Goal: Information Seeking & Learning: Learn about a topic

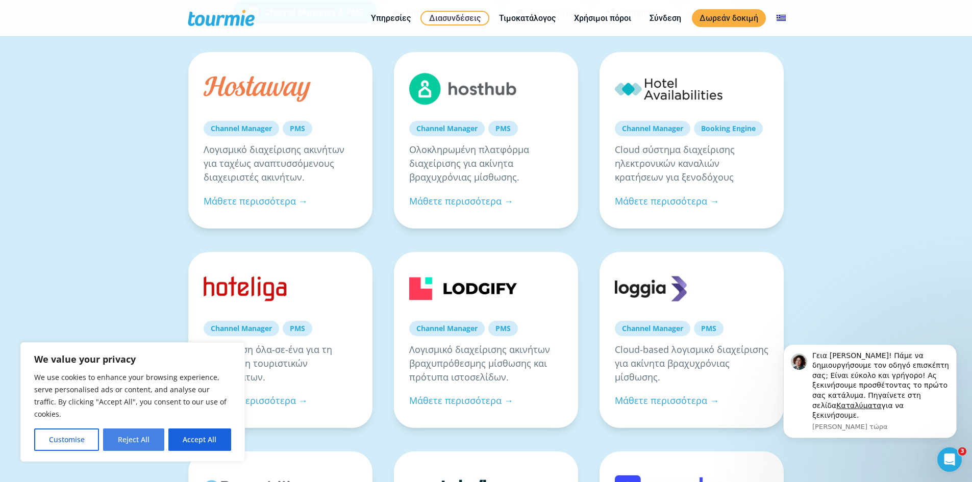
click at [142, 440] on button "Reject All" at bounding box center [133, 439] width 61 height 22
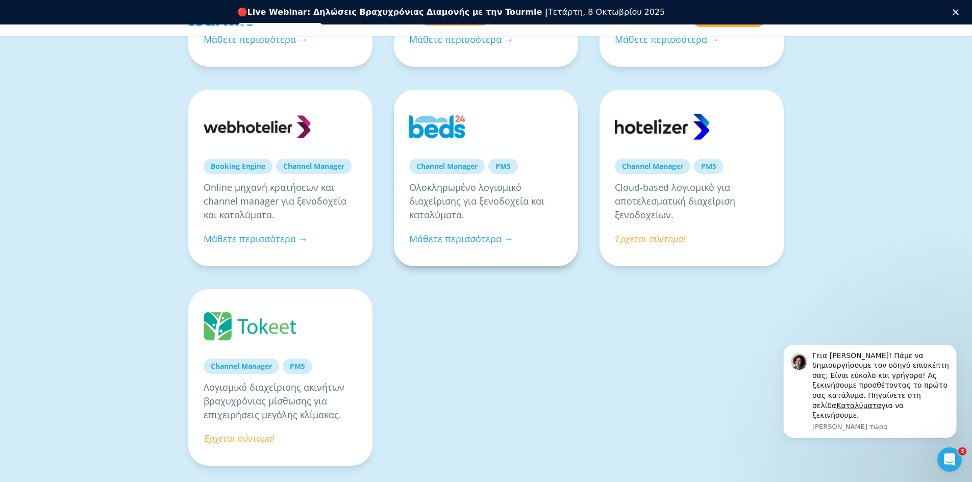
scroll to position [800, 0]
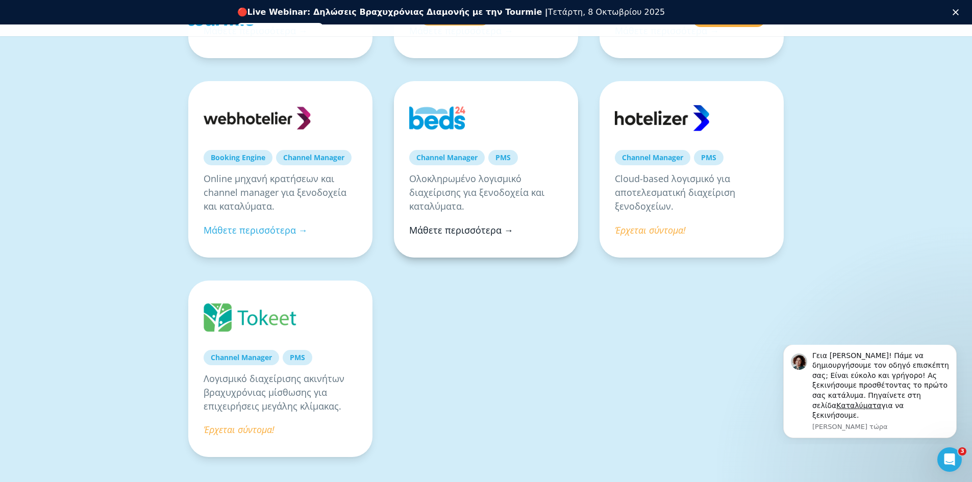
click at [442, 229] on link "Μάθετε περισσότερα →" at bounding box center [461, 230] width 104 height 12
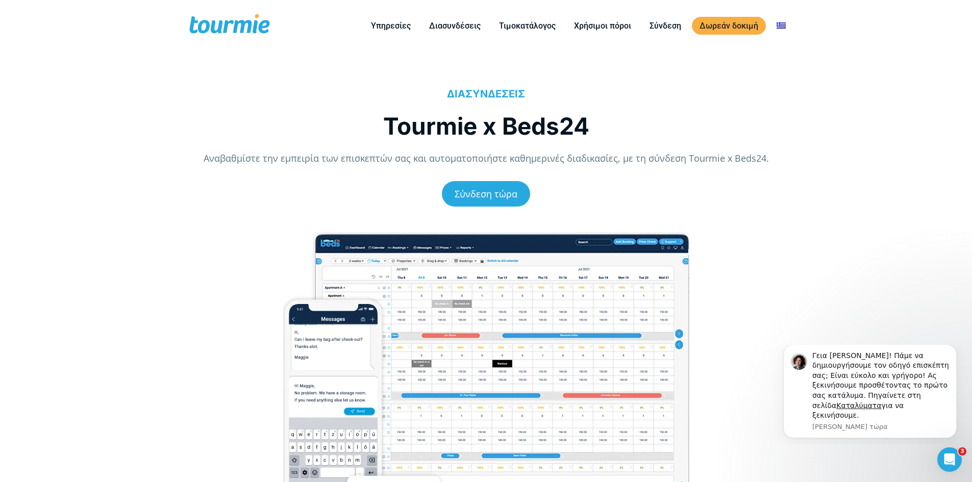
click at [590, 126] on h1 "Tourmie x Beds24" at bounding box center [486, 126] width 565 height 31
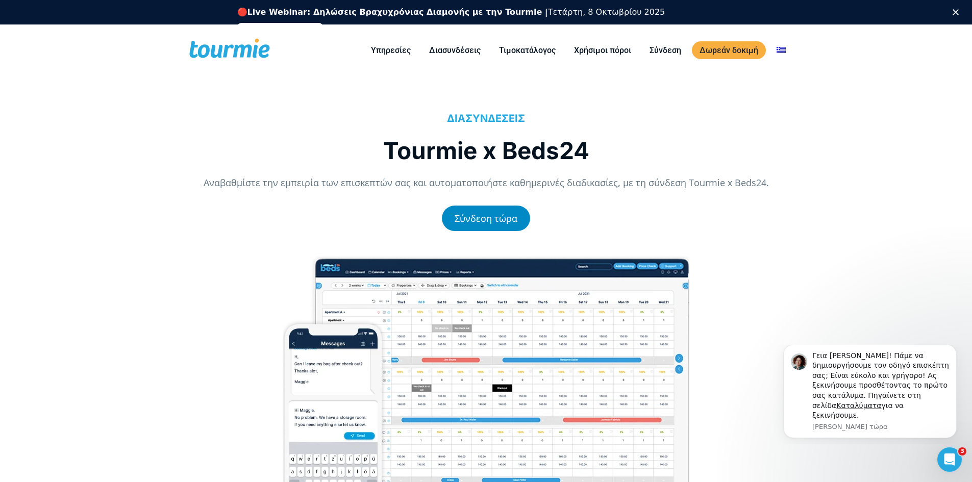
click at [468, 225] on link "Σύνδεση τώρα" at bounding box center [486, 219] width 88 height 26
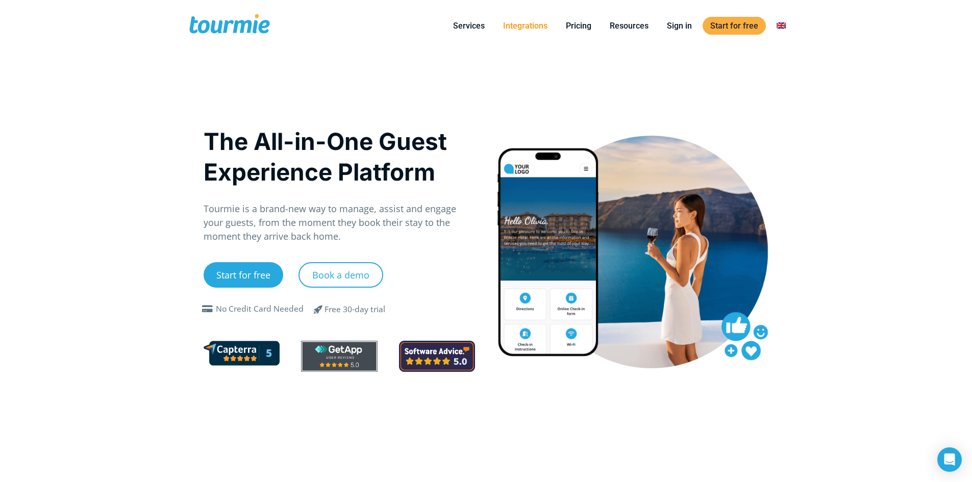
click at [532, 27] on link "Integrations" at bounding box center [525, 25] width 60 height 13
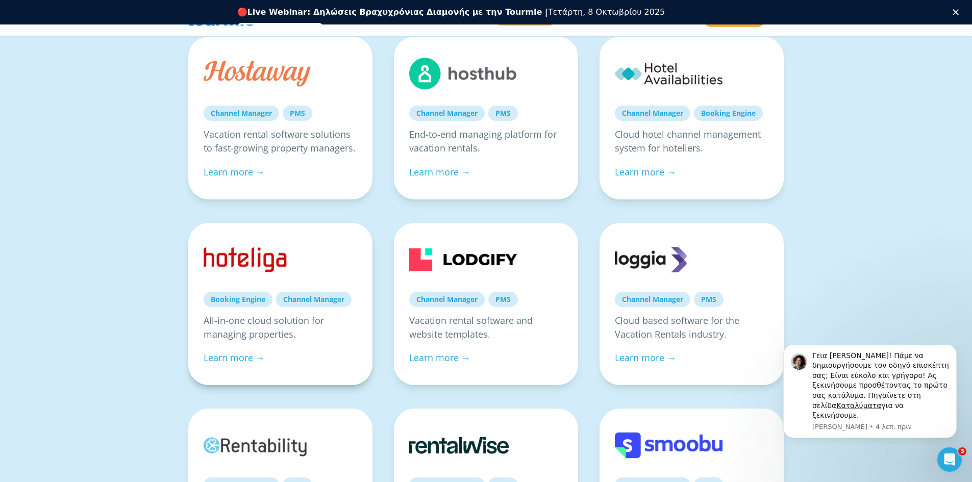
scroll to position [221, 0]
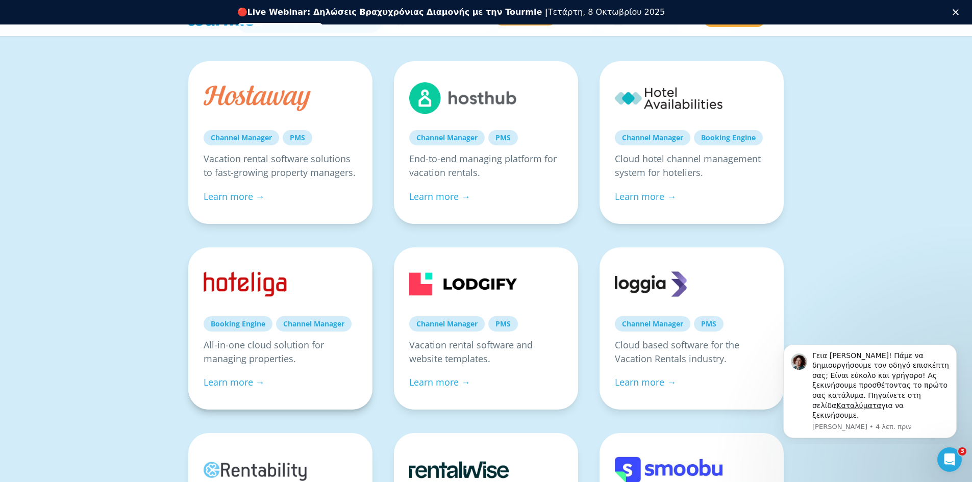
drag, startPoint x: 196, startPoint y: 286, endPoint x: 265, endPoint y: 291, distance: 69.0
click at [265, 291] on div "Booking Engine Channel Manager All-in-one cloud solution for managing propertie…" at bounding box center [280, 328] width 184 height 163
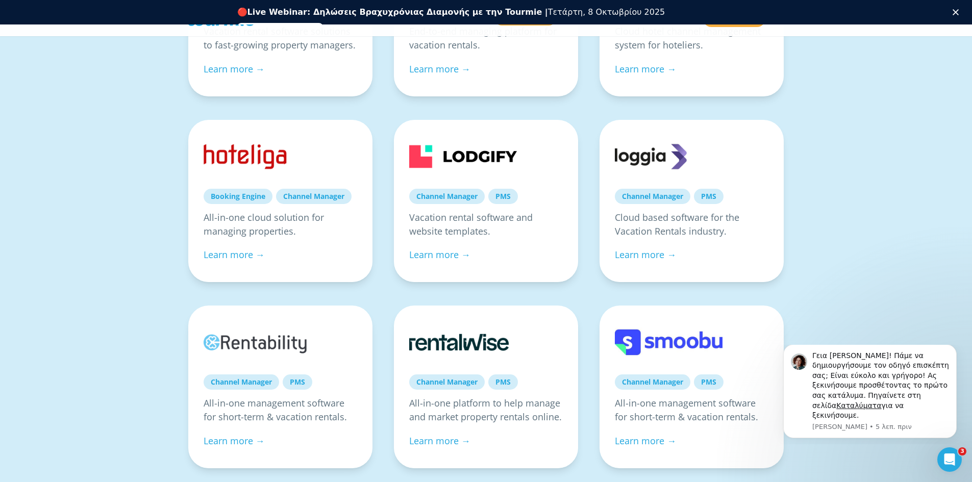
scroll to position [347, 0]
